Goal: Communication & Community: Answer question/provide support

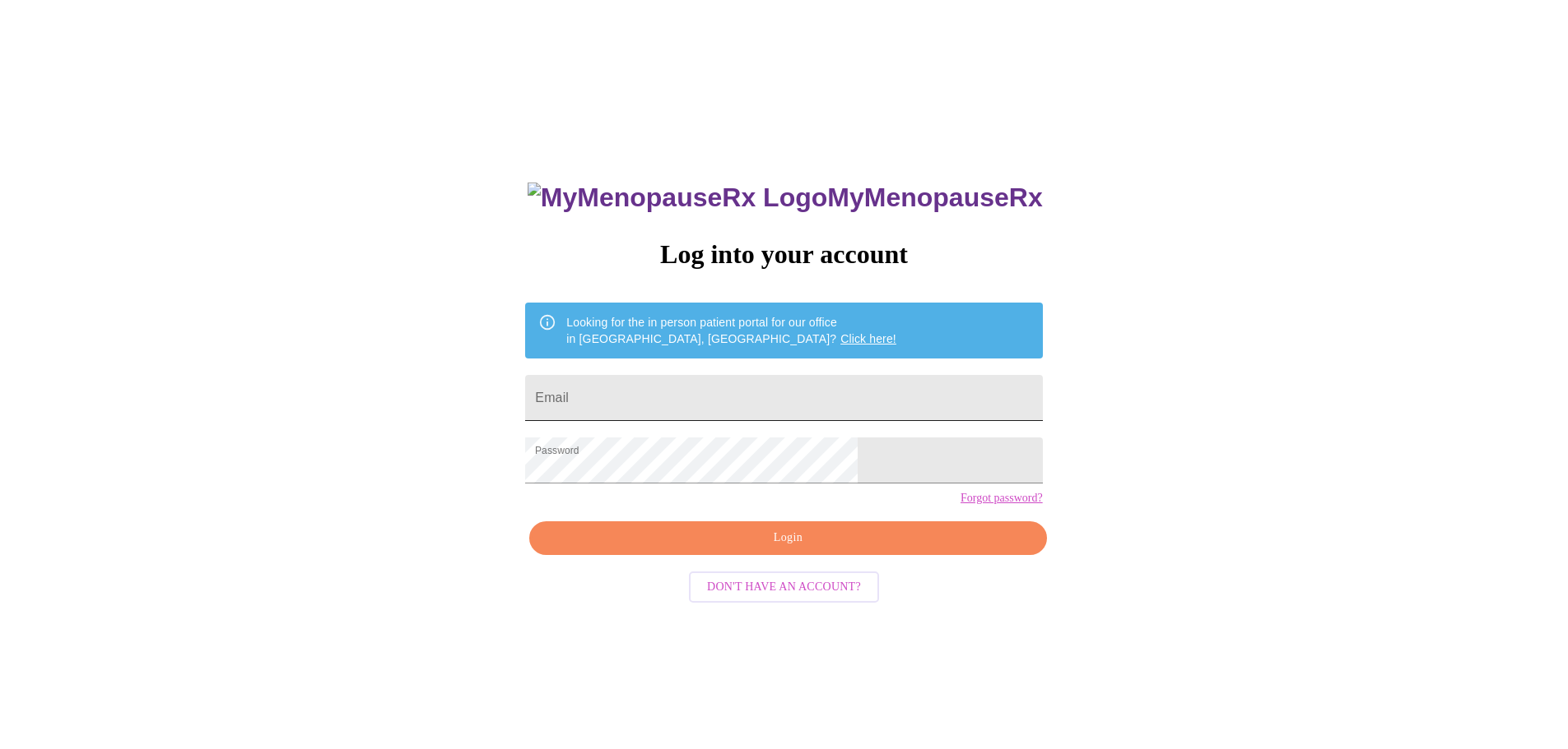
click at [683, 399] on input "Email" at bounding box center [784, 398] width 517 height 46
click at [731, 402] on input "Email" at bounding box center [784, 398] width 517 height 46
type input "christenhughes@hotmail.com"
click at [808, 549] on span "Login" at bounding box center [788, 538] width 479 height 21
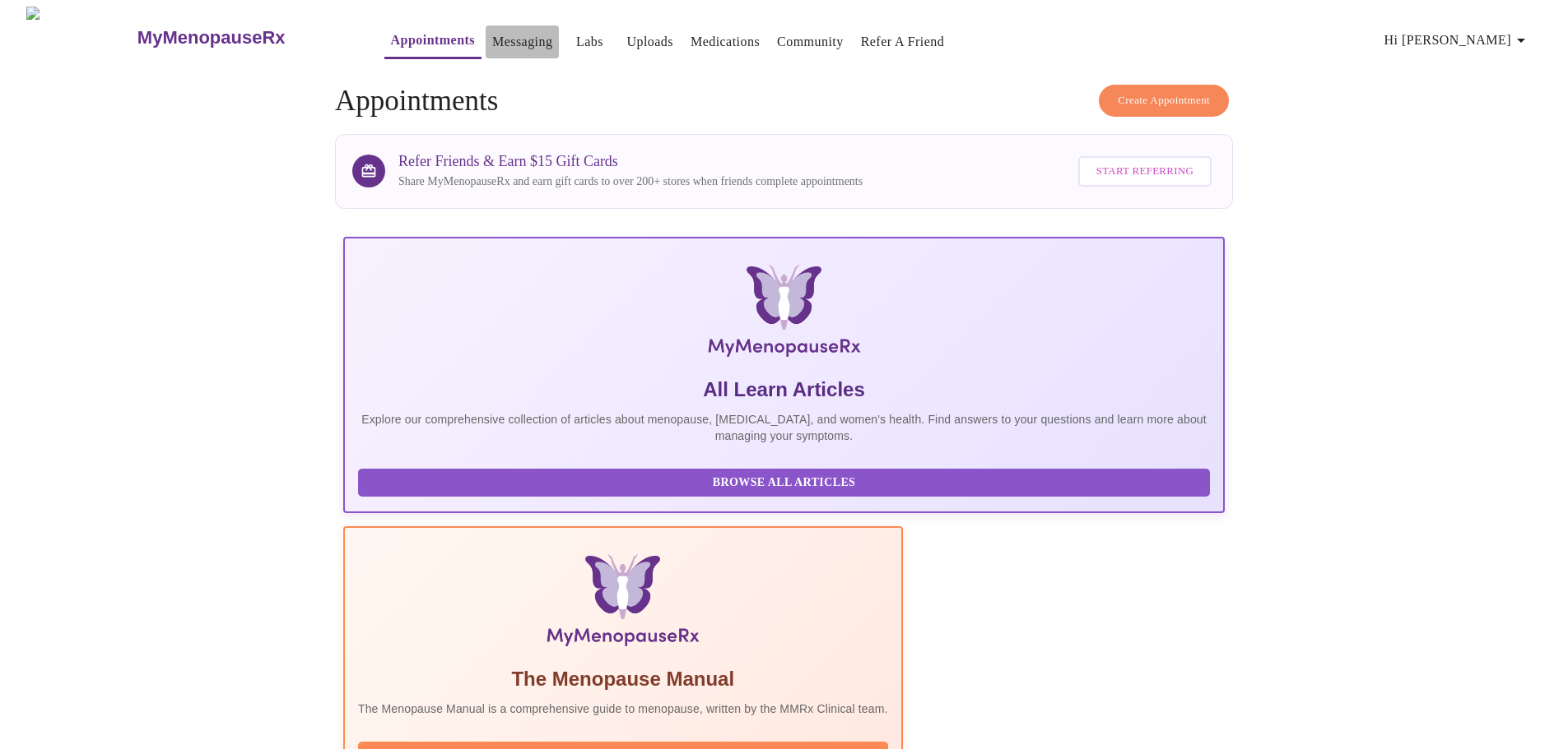
click at [492, 42] on link "Messaging" at bounding box center [522, 41] width 60 height 23
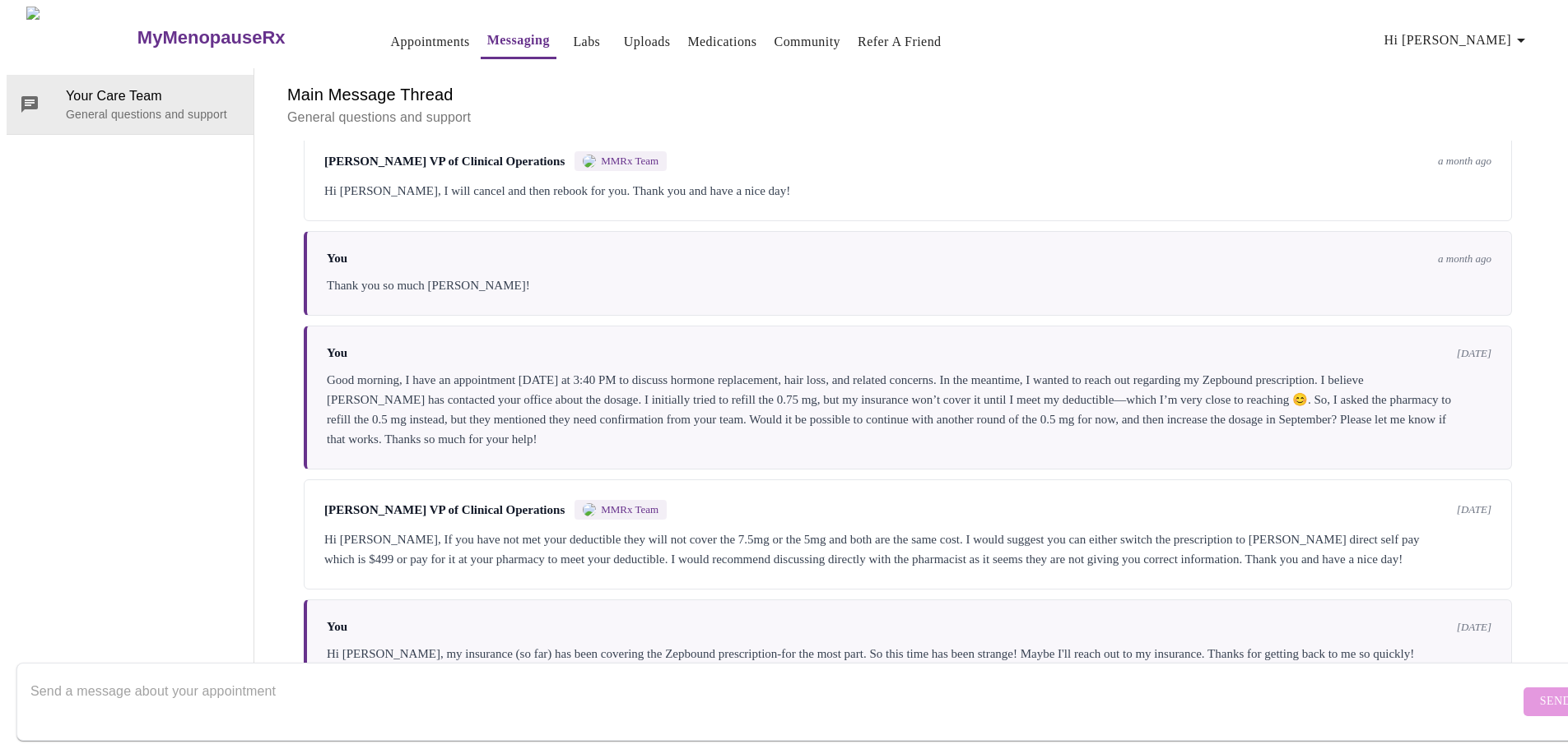
scroll to position [5526, 0]
click at [109, 675] on textarea "Send a message about your appointment" at bounding box center [774, 702] width 1489 height 53
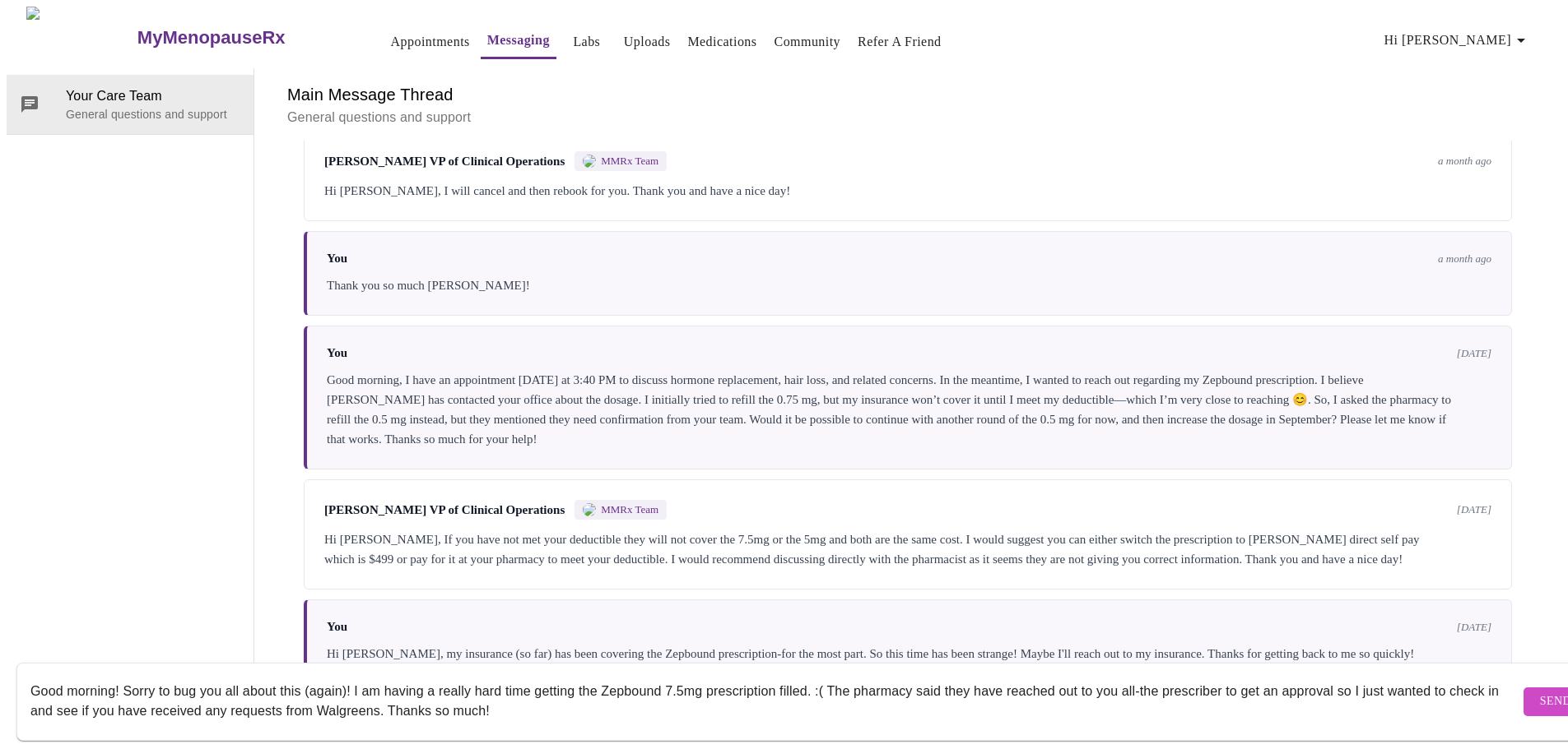
type textarea "Good morning! Sorry to bug you all about this (again)! I am having a really har…"
drag, startPoint x: 24, startPoint y: 674, endPoint x: 319, endPoint y: 709, distance: 297.1
click at [319, 709] on form "Good morning! Sorry to bug you all about this (again)! I am having a really har…" at bounding box center [808, 702] width 1583 height 78
drag, startPoint x: 30, startPoint y: 674, endPoint x: 319, endPoint y: 688, distance: 289.3
click at [316, 688] on form "Good morning! Sorry to bug you all about this (again)! I am having a really har…" at bounding box center [808, 702] width 1583 height 78
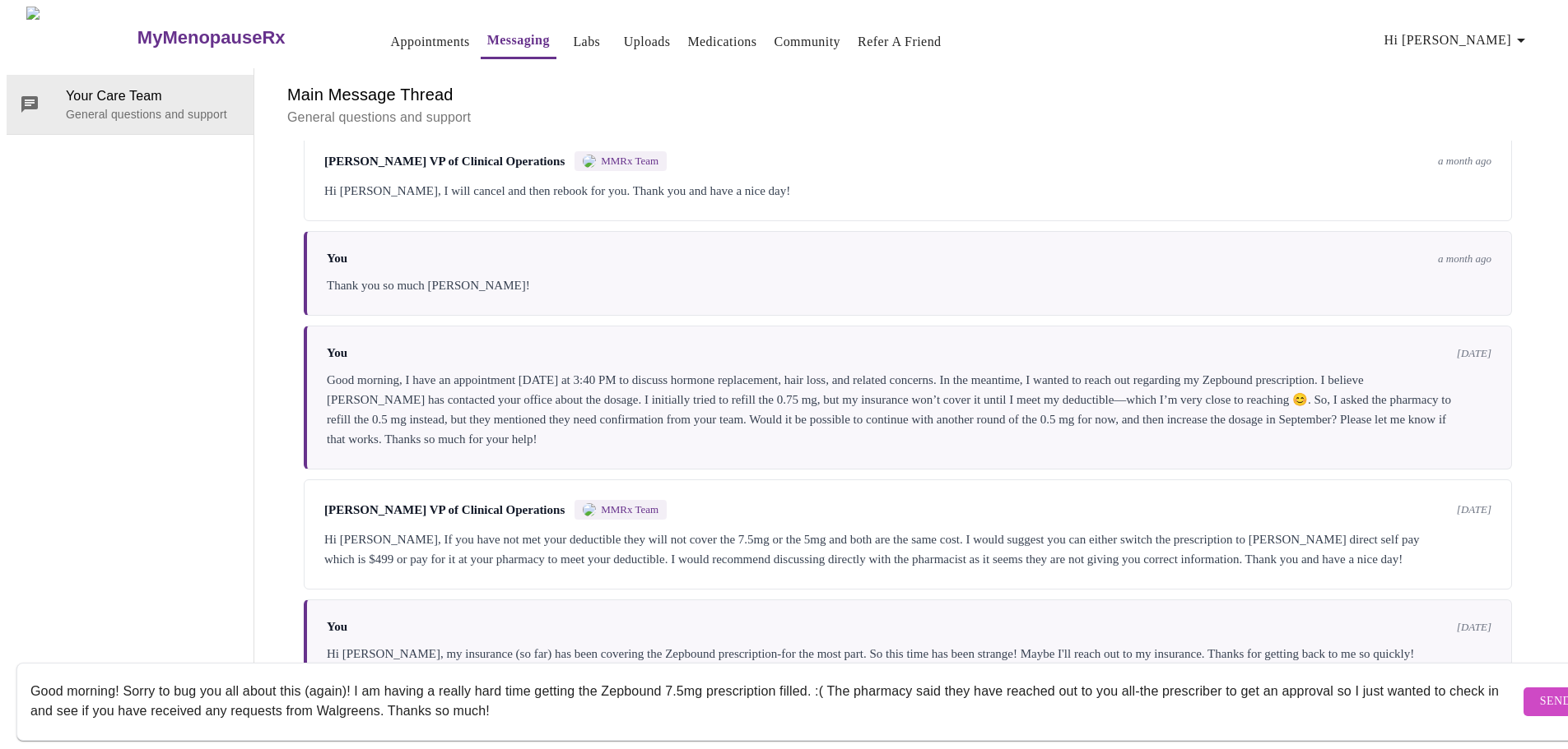
drag, startPoint x: 549, startPoint y: 699, endPoint x: 25, endPoint y: 676, distance: 524.5
click at [25, 676] on form "Good morning! Sorry to bug you all about this (again)! I am having a really har…" at bounding box center [808, 702] width 1583 height 78
click at [573, 697] on textarea "Good morning! Sorry to bug you all about this (again)! I am having a really har…" at bounding box center [774, 702] width 1489 height 53
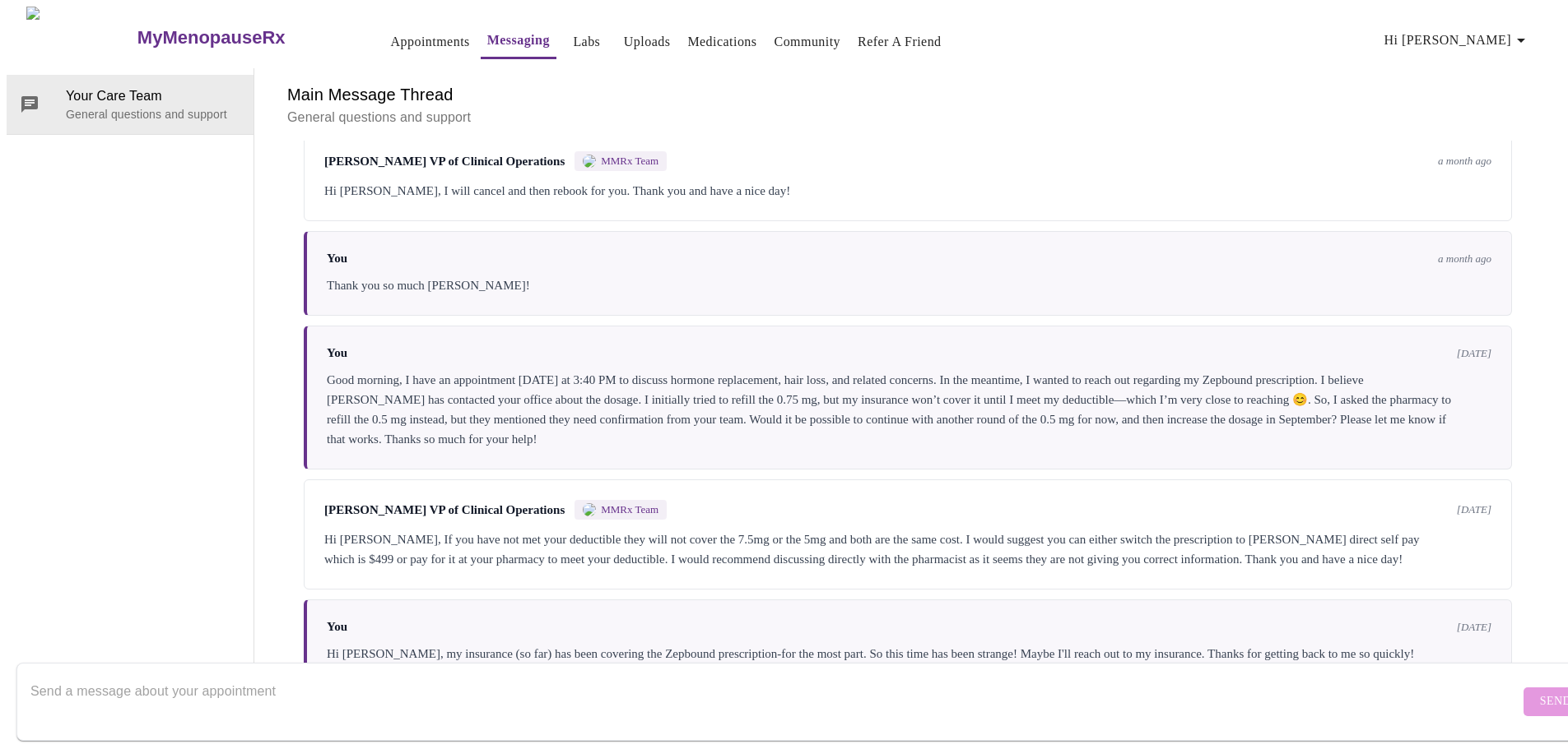
paste textarea "Good morning, Apologies for the repeated message—I really appreciate your patie…"
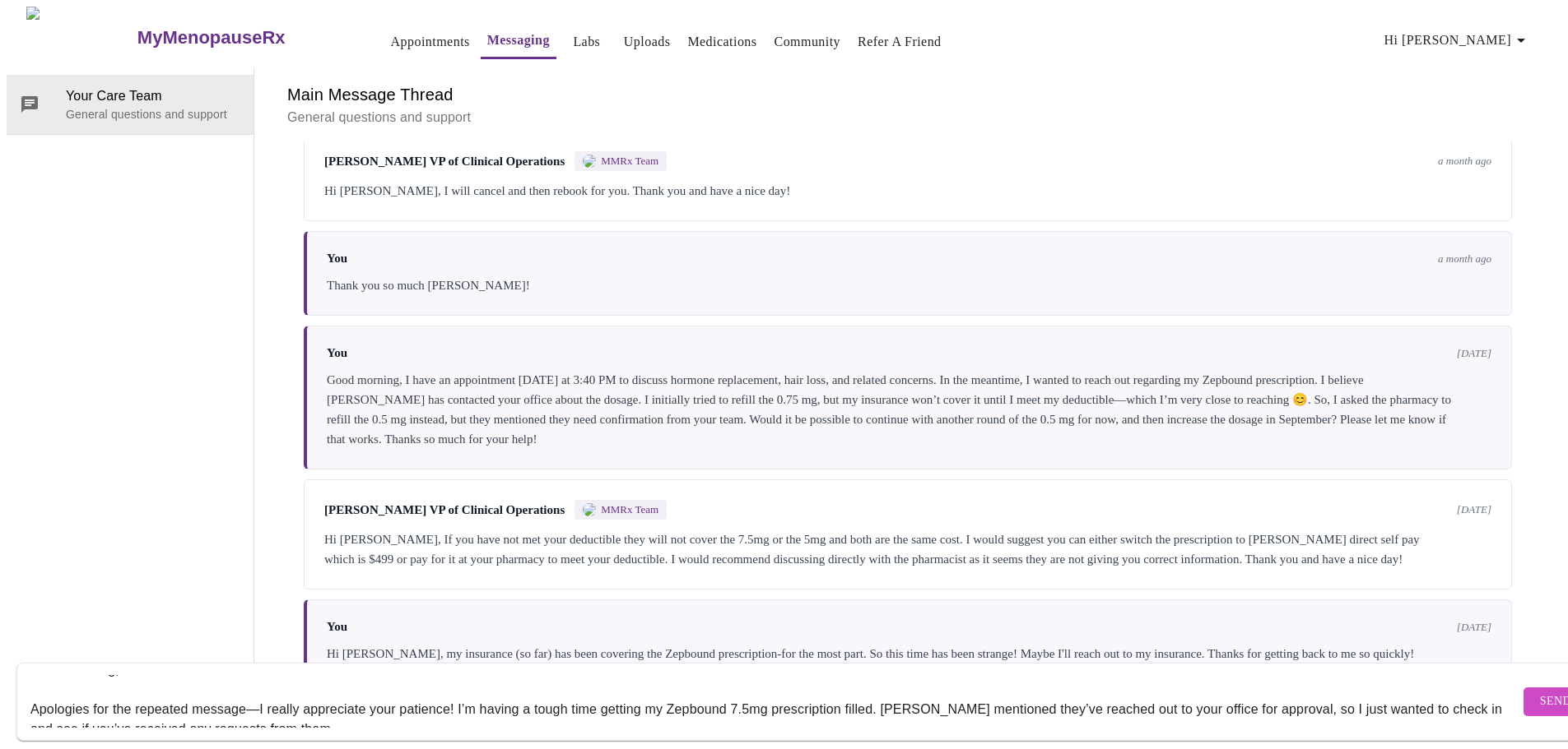
scroll to position [0, 0]
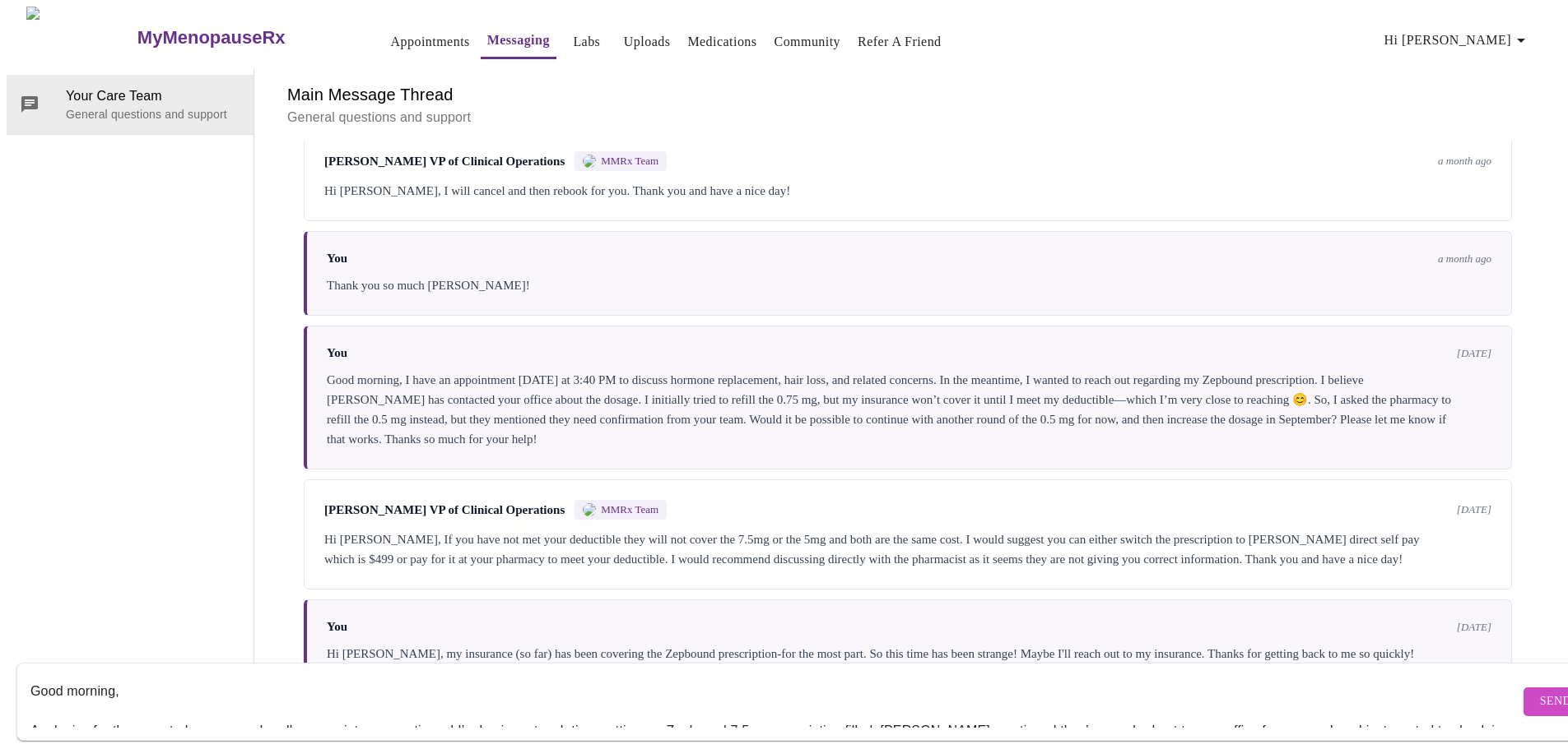
type textarea "Good morning, Apologies for the repeated message—I really appreciate your patie…"
click at [1540, 692] on span "Send" at bounding box center [1555, 702] width 31 height 21
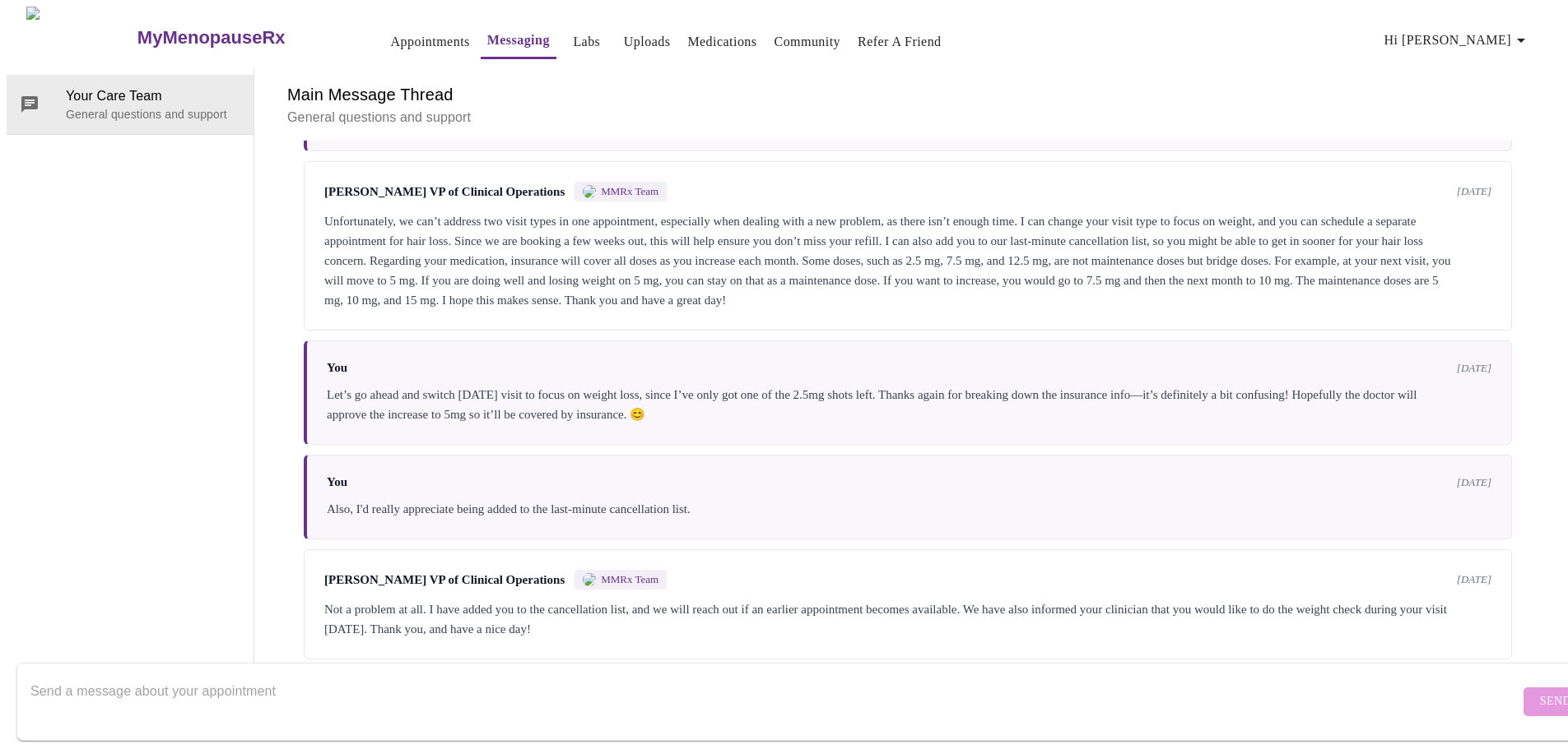
scroll to position [3384, 0]
drag, startPoint x: 1568, startPoint y: 218, endPoint x: 1555, endPoint y: 82, distance: 136.6
click at [1555, 84] on div "Main Message Thread General questions and support Messages are typically review…" at bounding box center [907, 376] width 1307 height 616
click at [391, 41] on link "Appointments" at bounding box center [430, 41] width 79 height 23
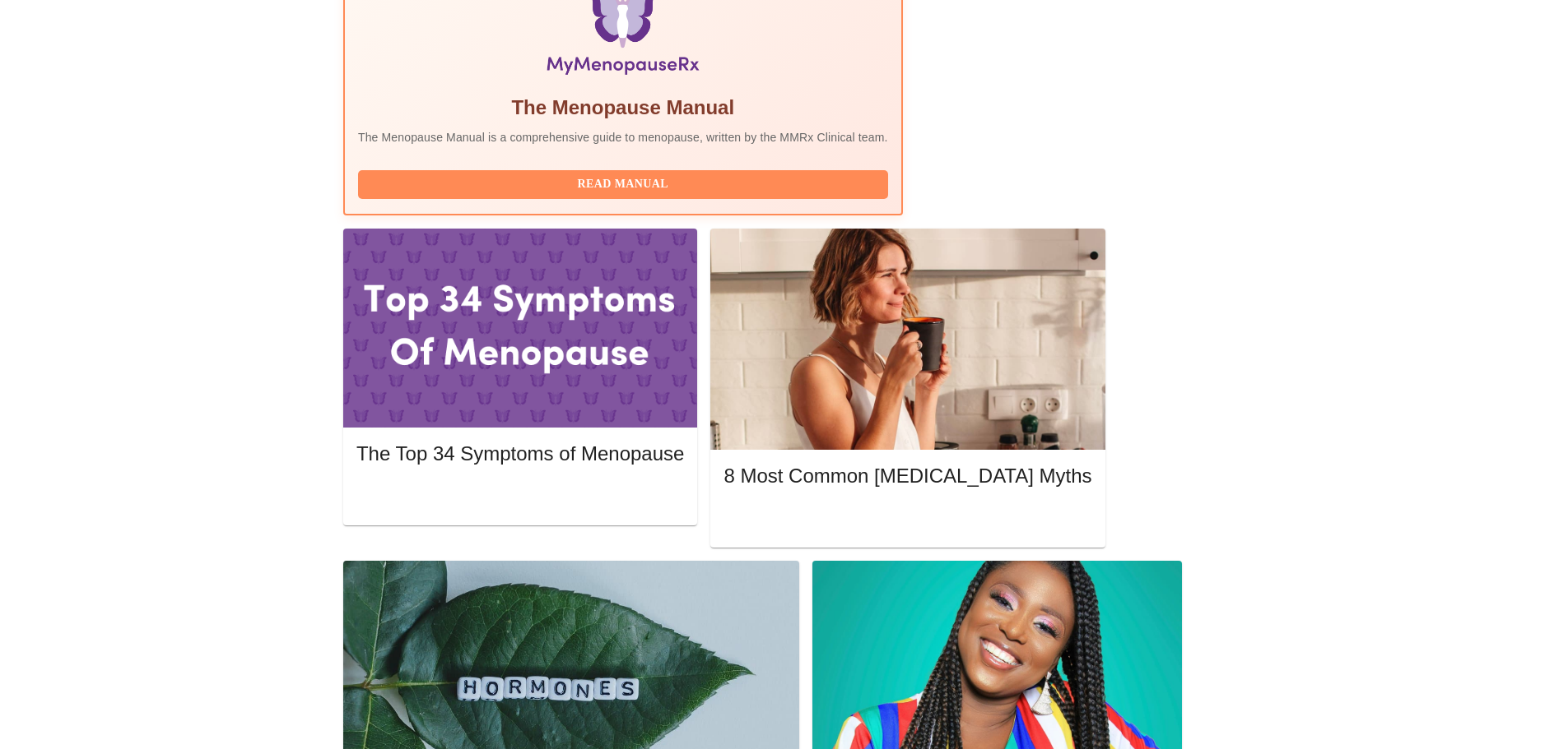
scroll to position [576, 0]
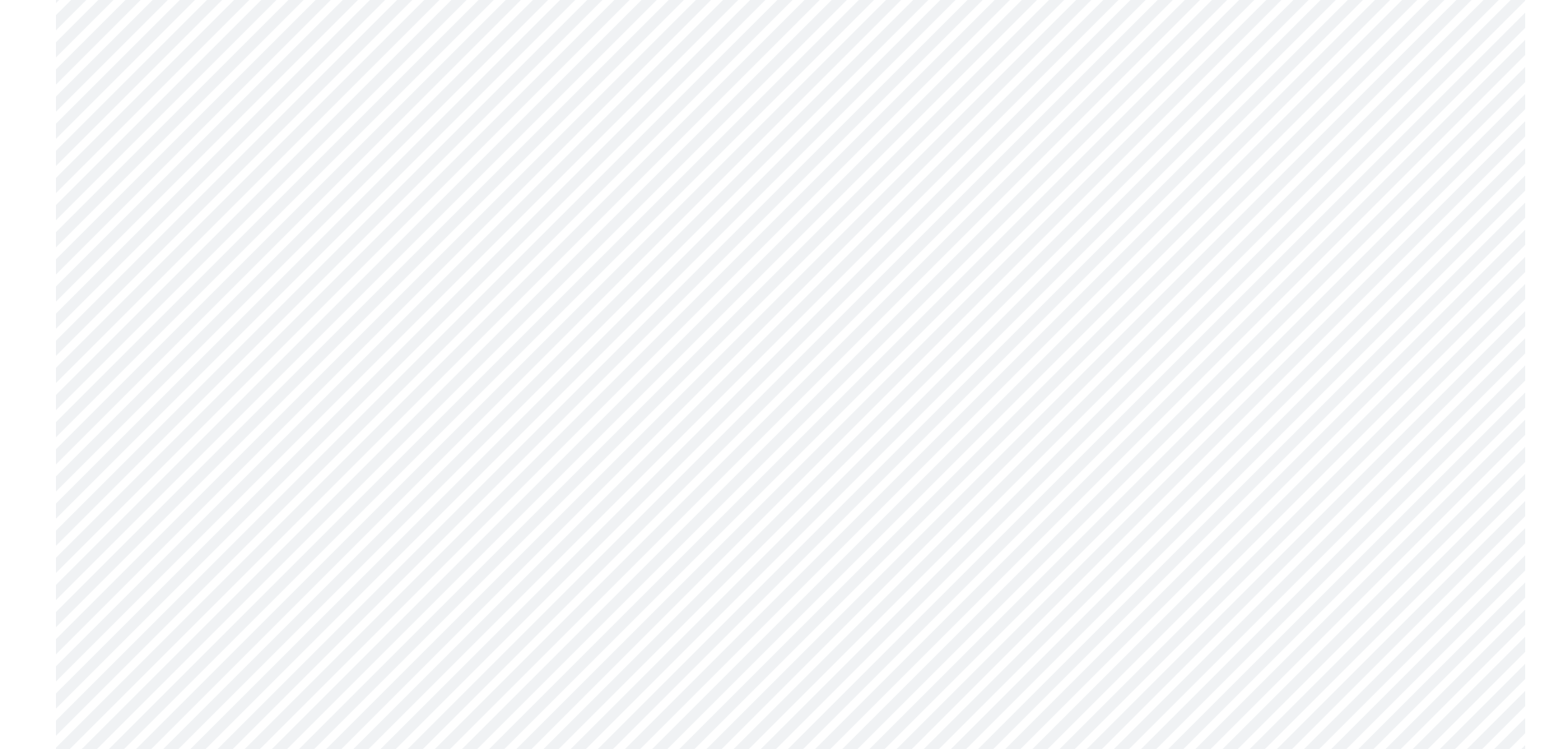
scroll to position [1954, 0]
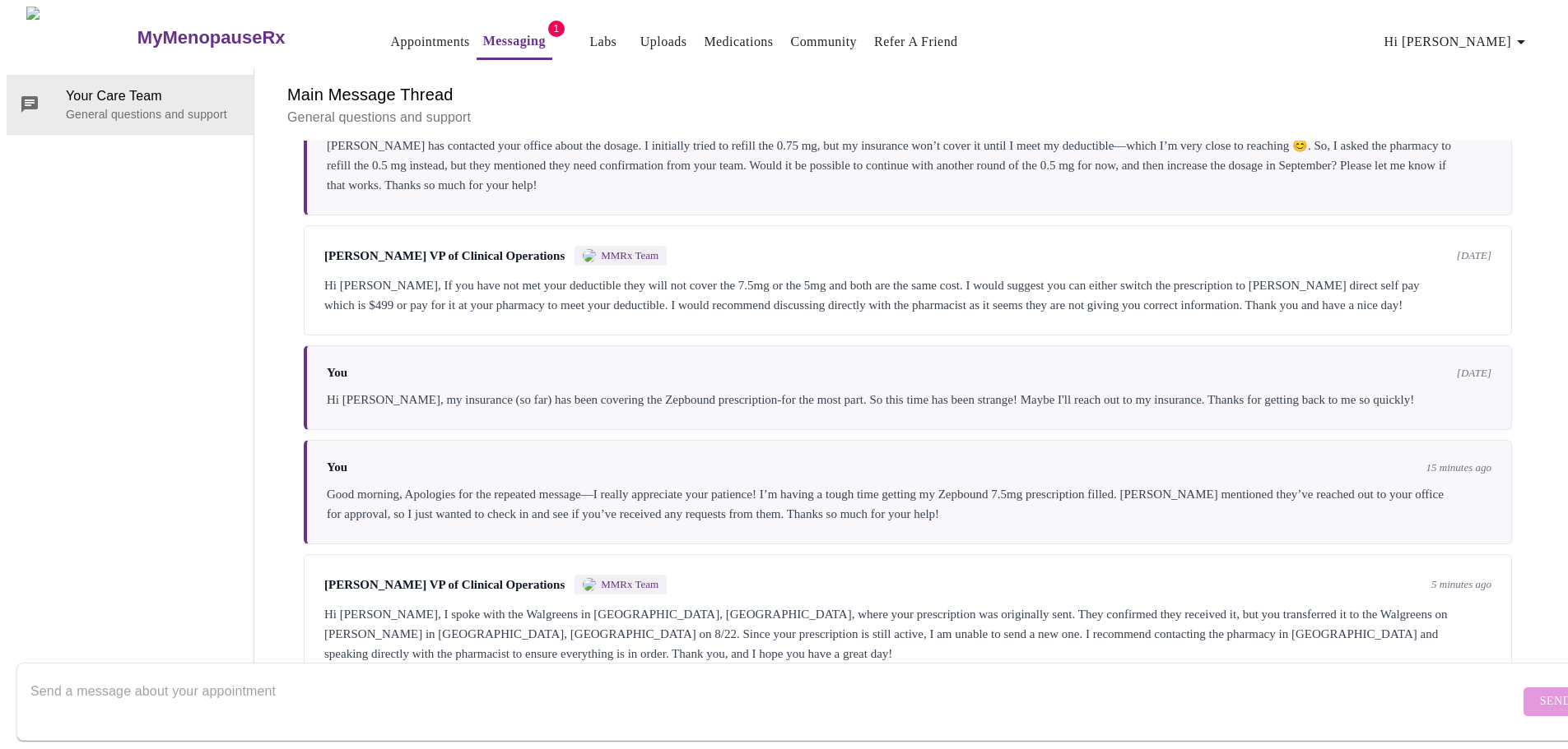
scroll to position [5565, 0]
click at [145, 675] on textarea "Send a message about your appointment" at bounding box center [774, 702] width 1489 height 53
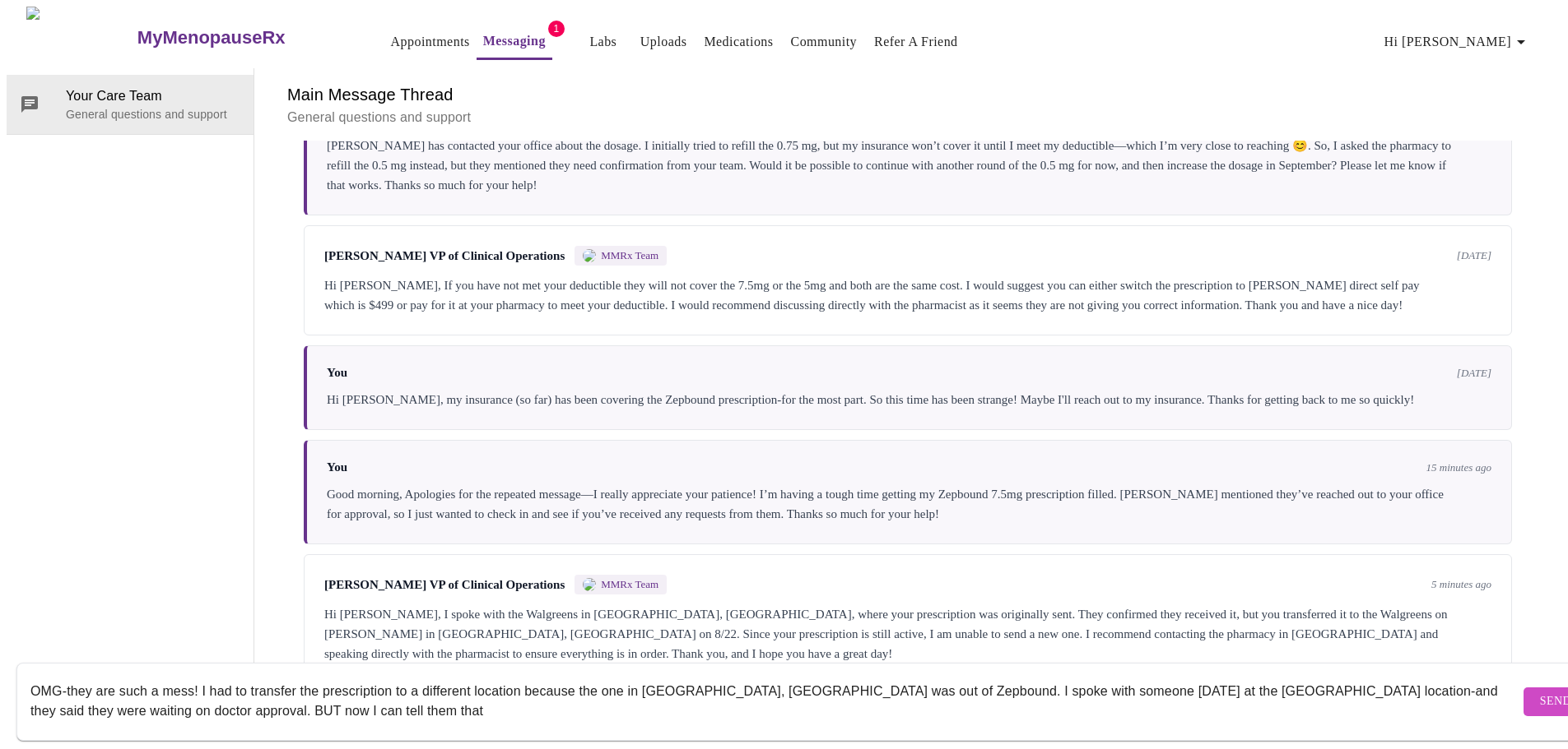
click at [1176, 675] on textarea "OMG-they are such a mess! I had to transfer the prescription to a different loc…" at bounding box center [774, 702] width 1489 height 53
click at [173, 699] on textarea "OMG-they are such a mess! I had to transfer the prescription to a different loc…" at bounding box center [774, 702] width 1489 height 53
drag, startPoint x: 708, startPoint y: 696, endPoint x: 17, endPoint y: 655, distance: 692.2
click at [17, 663] on form "OMG-they are such a mess! I had to transfer the prescription to a different loc…" at bounding box center [808, 702] width 1583 height 78
click at [730, 703] on textarea "OMG-they are such a mess! I had to transfer the prescription to a different loc…" at bounding box center [774, 702] width 1489 height 53
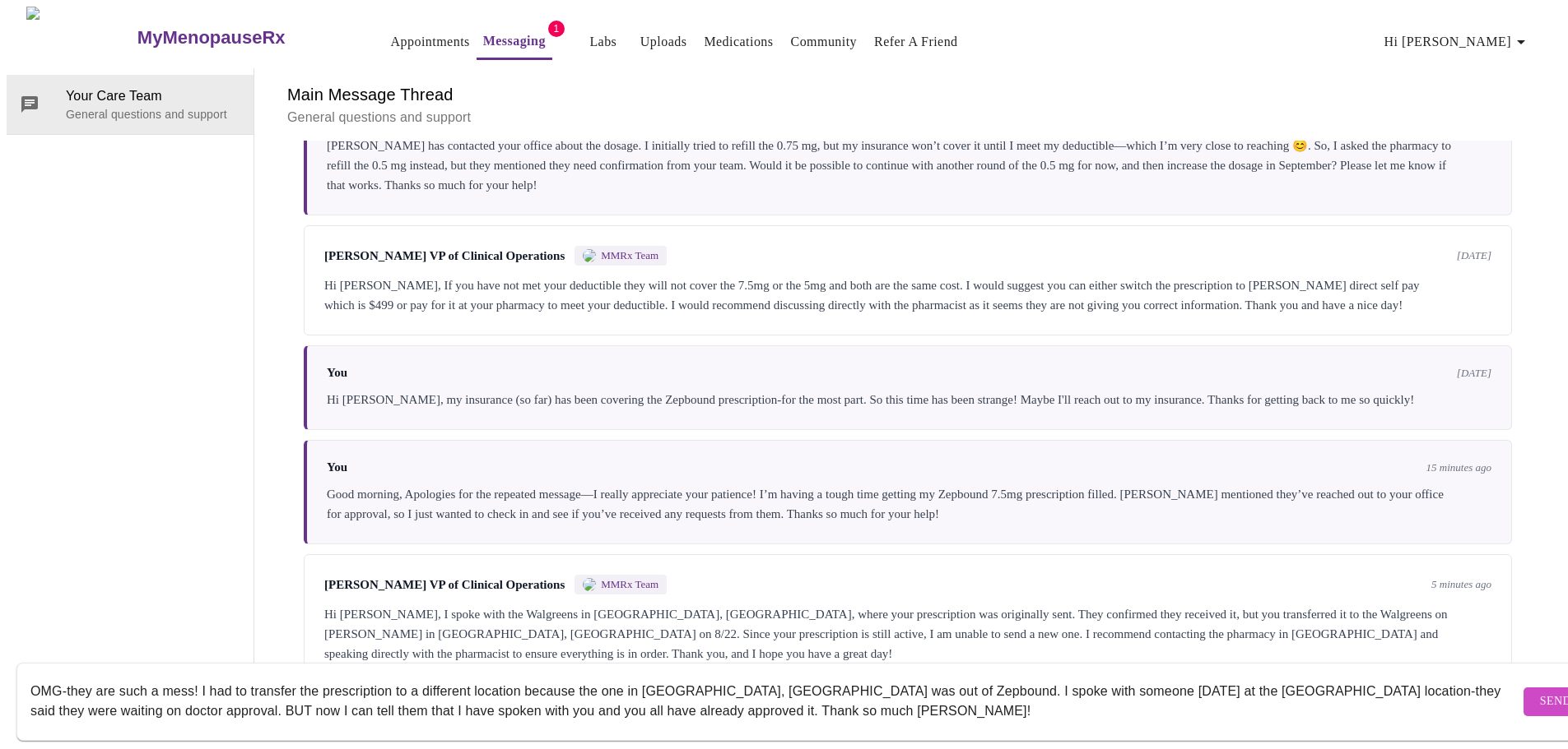
drag, startPoint x: 716, startPoint y: 702, endPoint x: 15, endPoint y: 647, distance: 703.2
click at [16, 663] on div "OMG-they are such a mess! I had to transfer the prescription to a different loc…" at bounding box center [800, 702] width 1568 height 78
paste textarea "Hi [PERSON_NAME], Thanks so much again! Just wanted to give you a quick update—…"
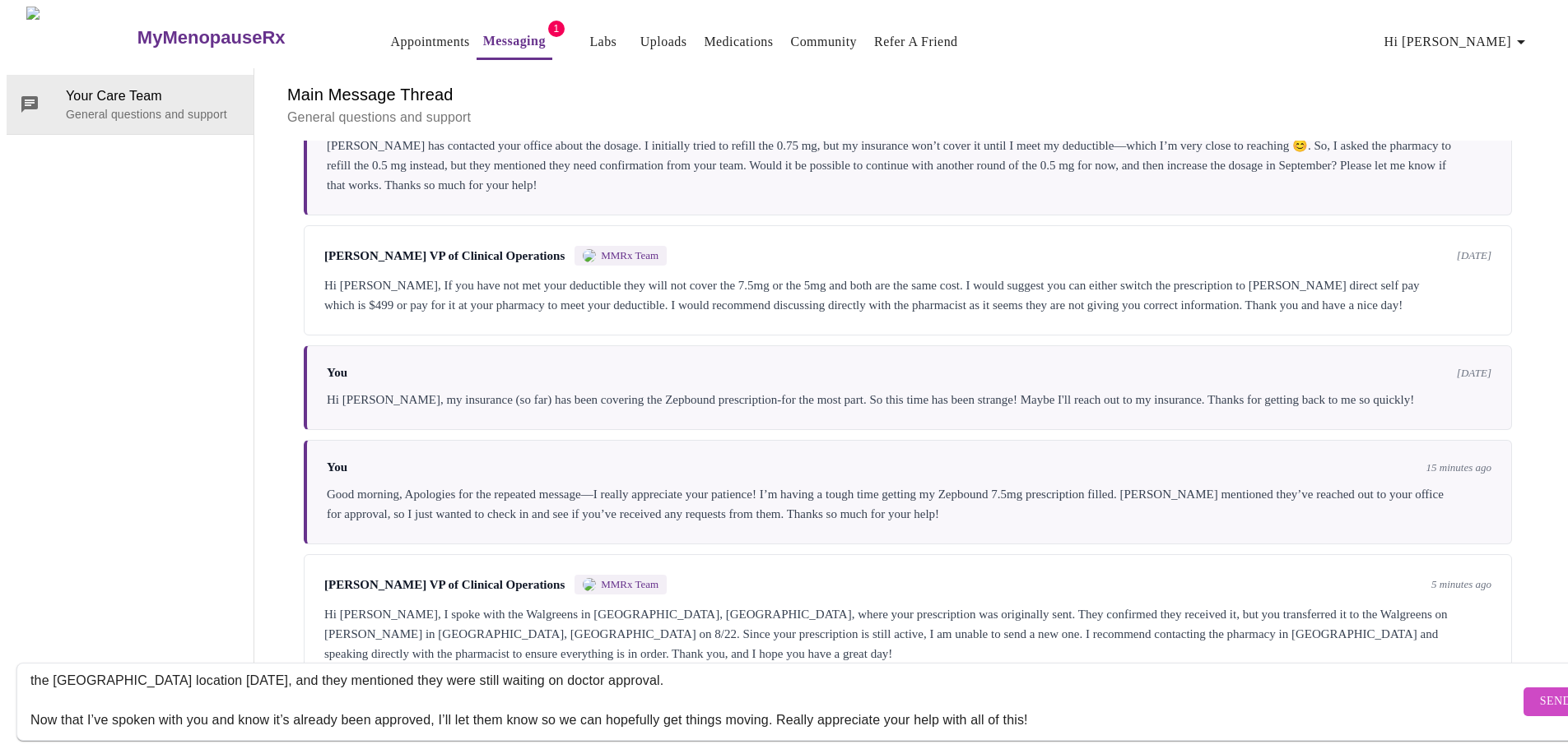
scroll to position [0, 0]
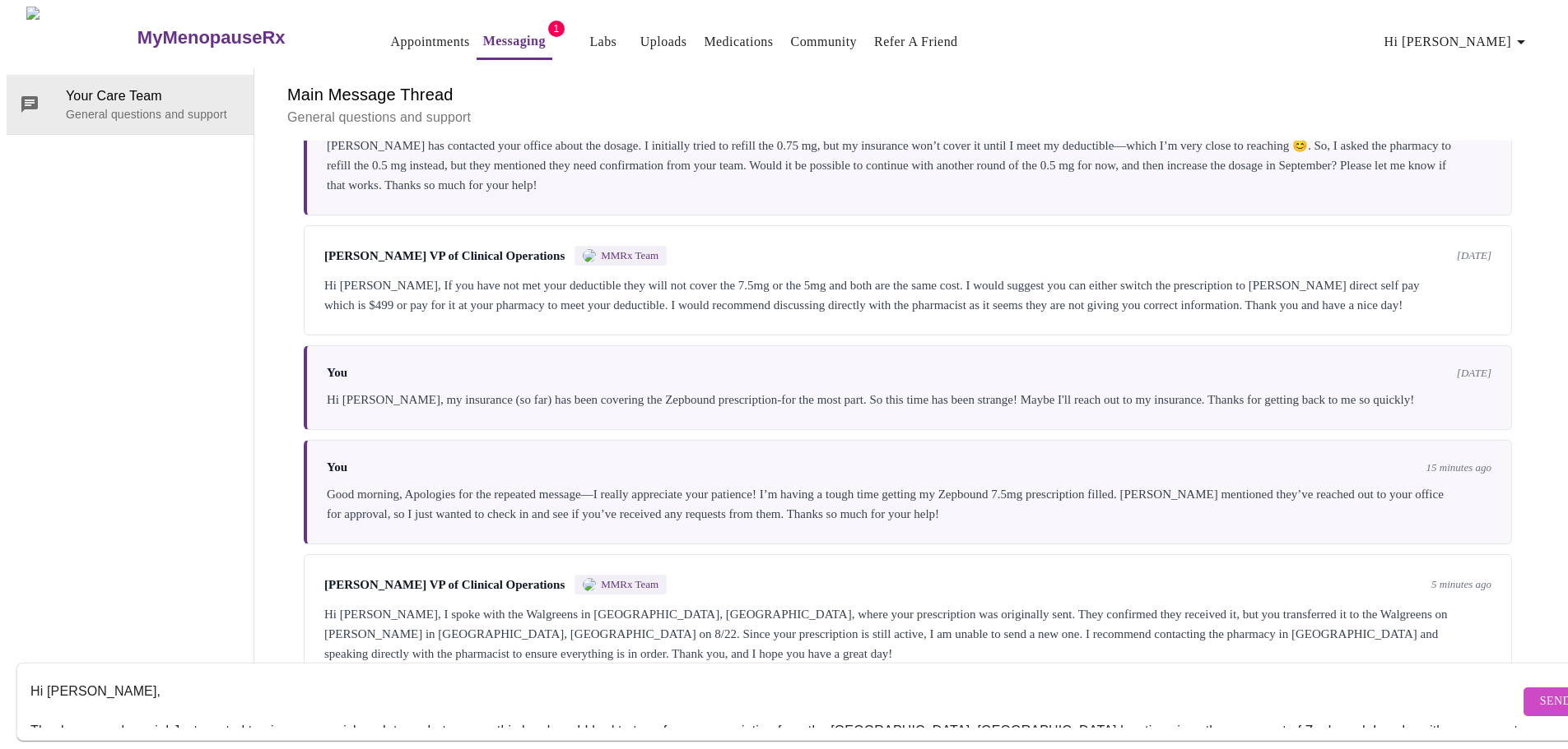
type textarea "Hi [PERSON_NAME], Thanks so much again! Just wanted to give you a quick update—…"
click at [1540, 692] on span "Send" at bounding box center [1555, 702] width 31 height 21
